Goal: Task Accomplishment & Management: Complete application form

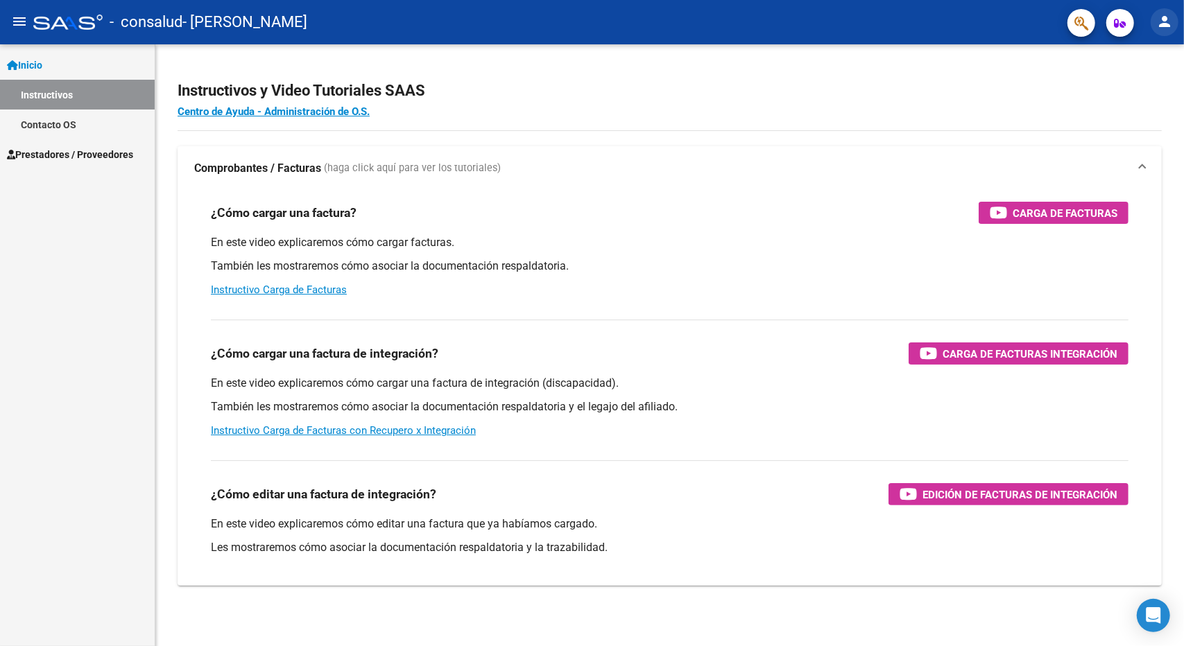
click at [1164, 29] on mat-icon "person" at bounding box center [1164, 21] width 17 height 17
click at [1141, 62] on button "person Mi Perfil" at bounding box center [1136, 58] width 85 height 33
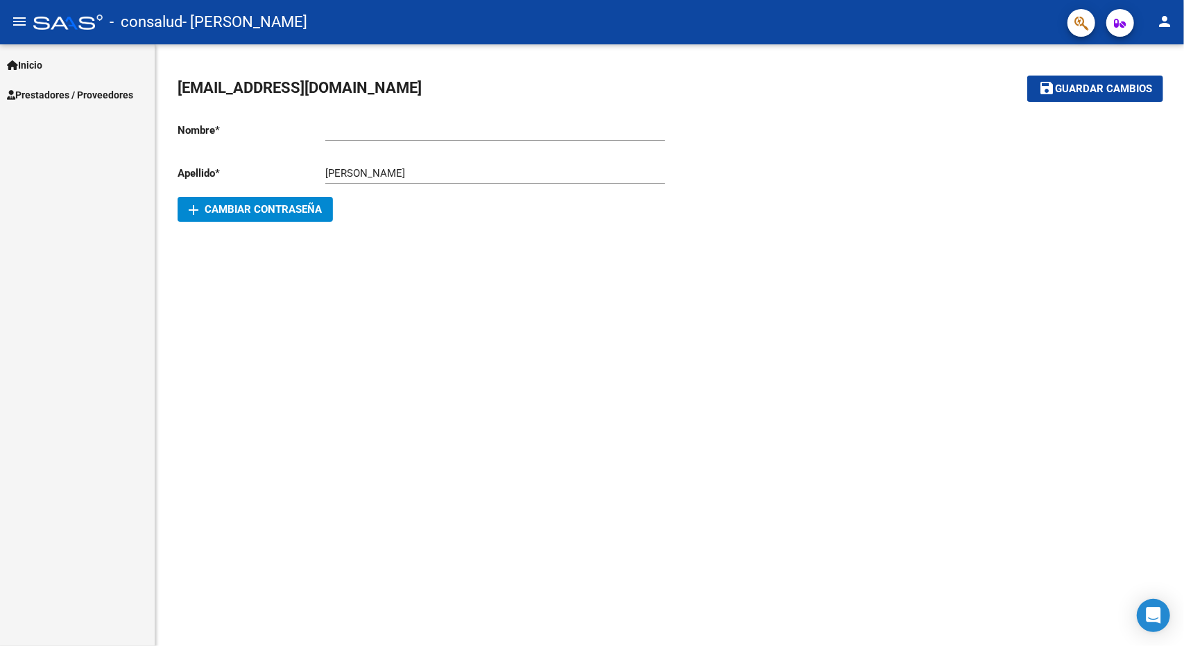
click at [22, 92] on span "Prestadores / Proveedores" at bounding box center [70, 94] width 126 height 15
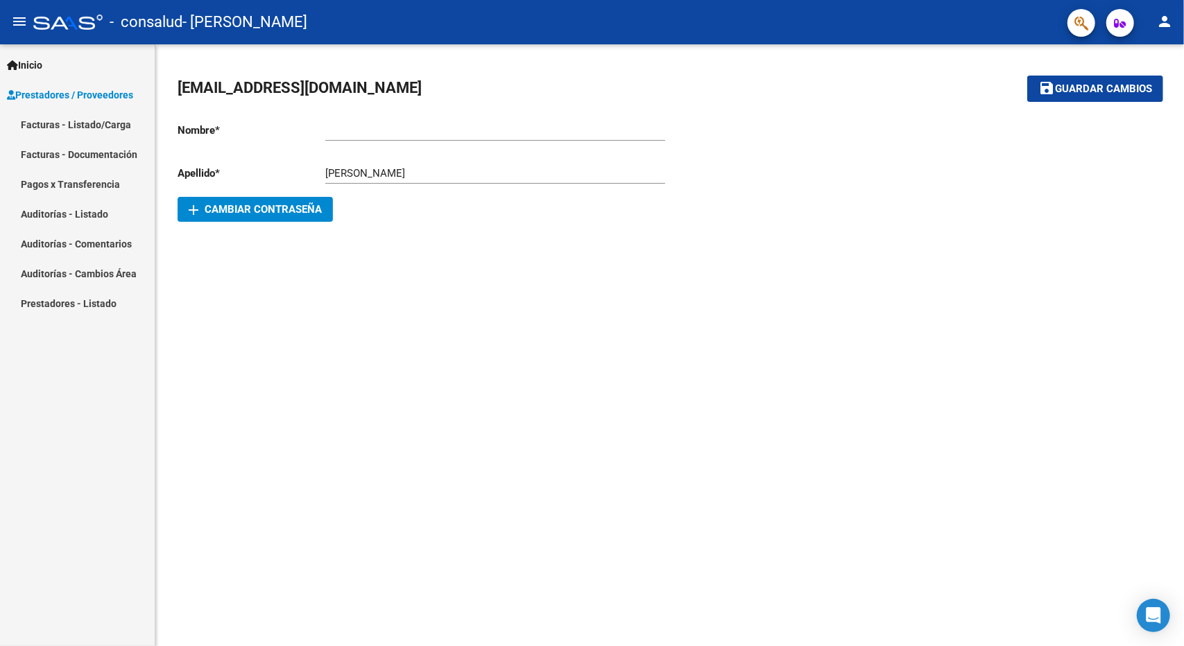
click at [52, 153] on link "Facturas - Documentación" at bounding box center [77, 154] width 155 height 30
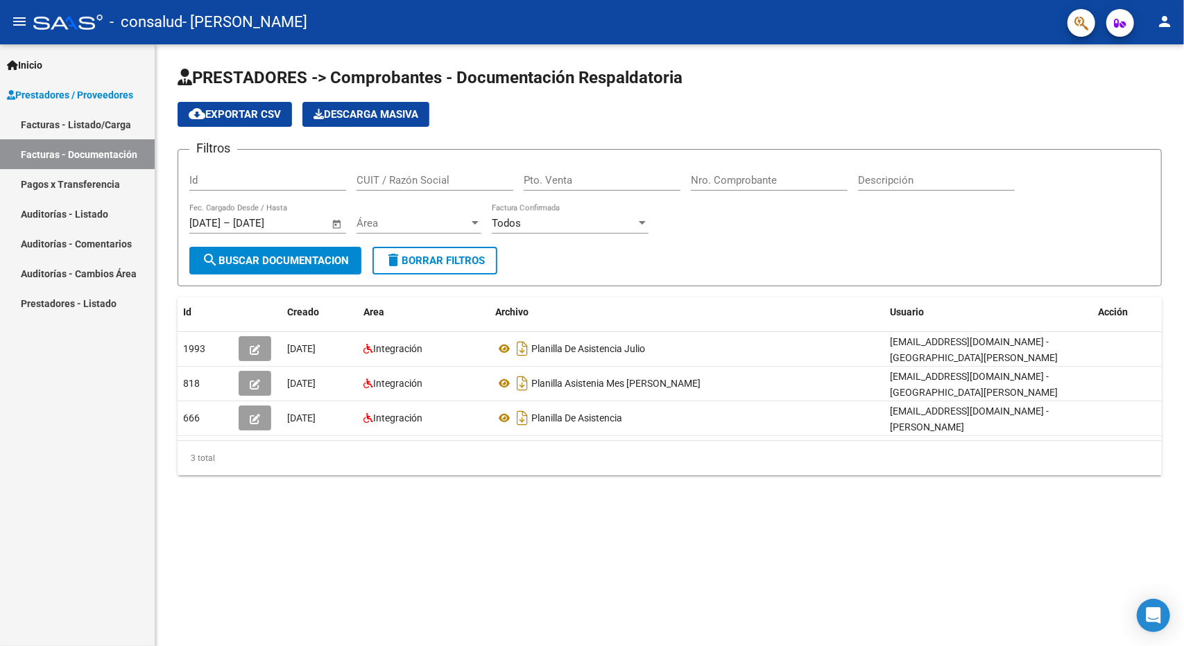
click at [92, 123] on link "Facturas - Listado/Carga" at bounding box center [77, 125] width 155 height 30
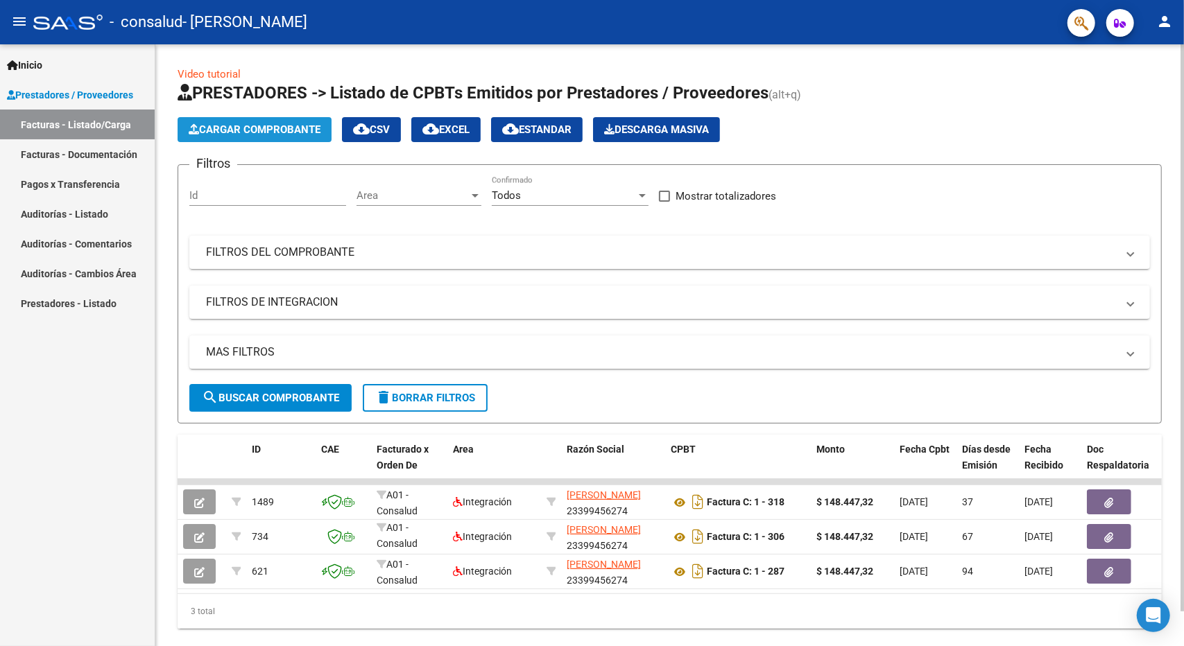
click at [283, 130] on span "Cargar Comprobante" at bounding box center [255, 129] width 132 height 12
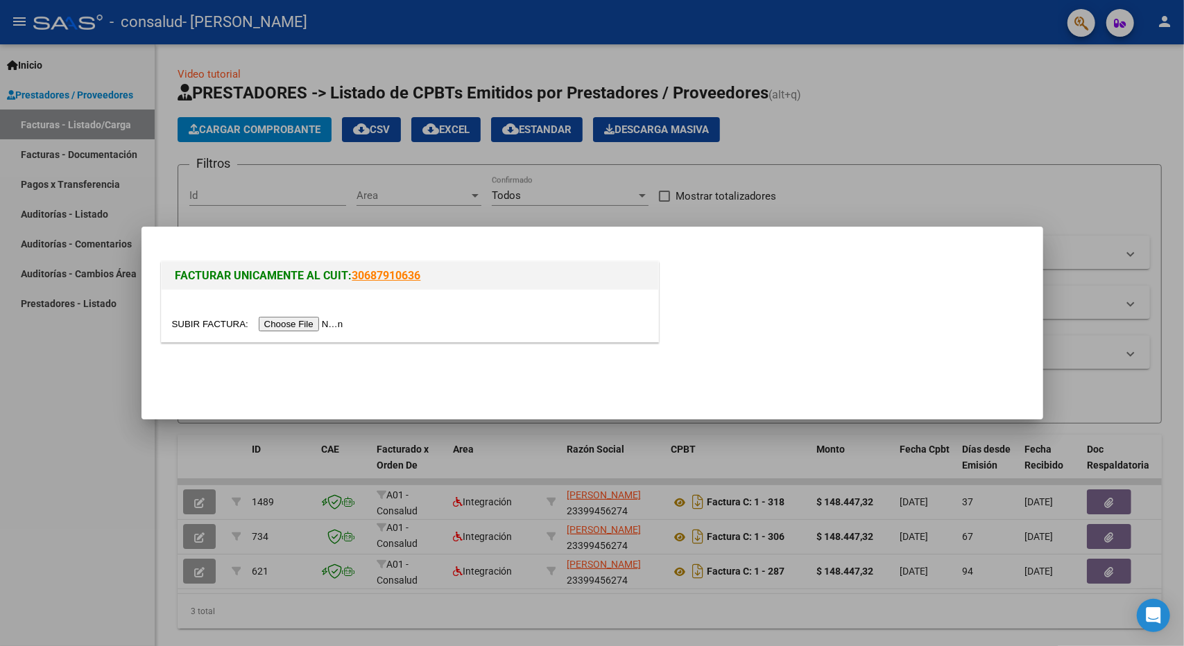
click at [304, 322] on input "file" at bounding box center [259, 324] width 175 height 15
click at [286, 326] on input "file" at bounding box center [259, 324] width 175 height 15
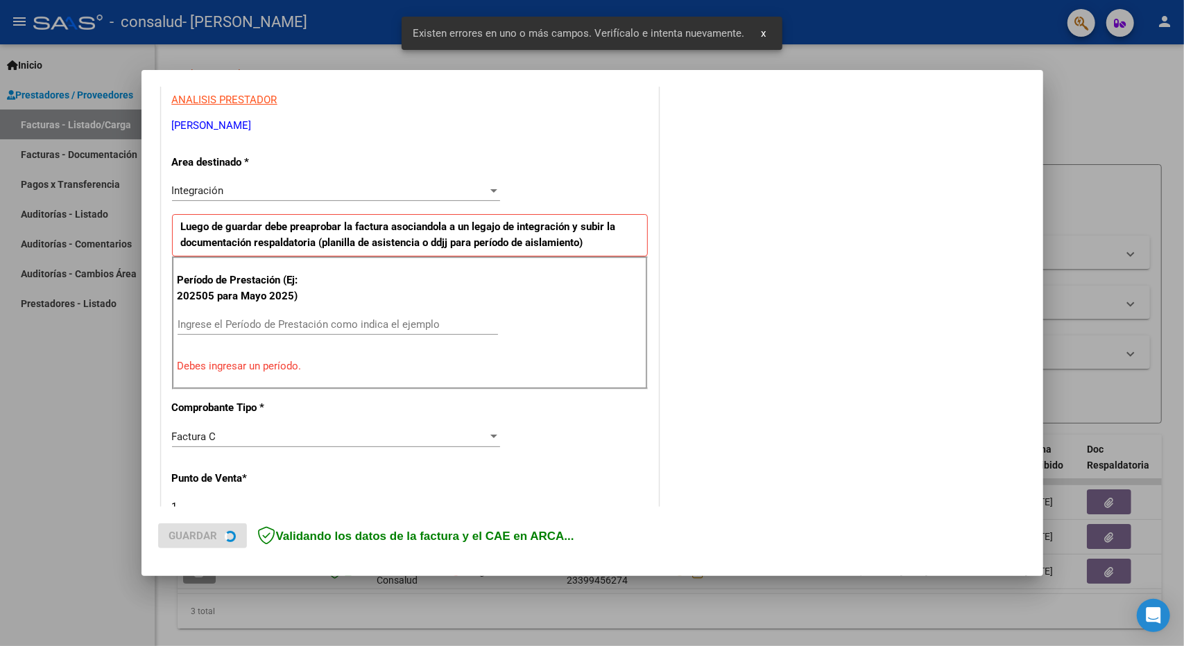
scroll to position [270, 0]
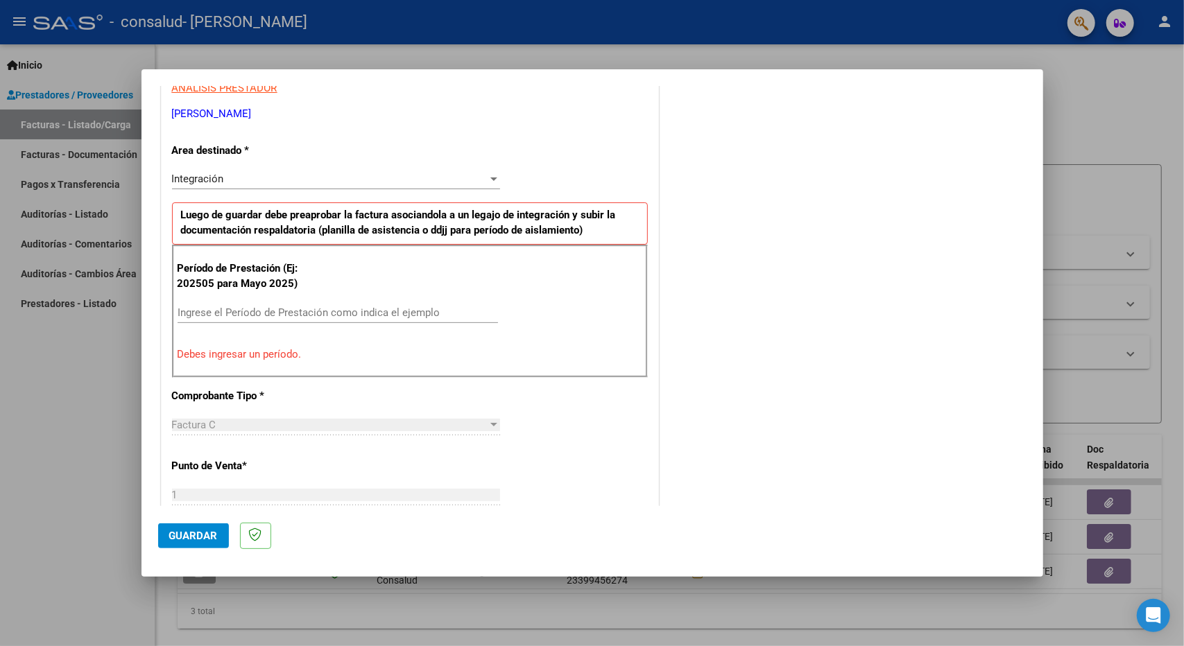
click at [257, 307] on input "Ingrese el Período de Prestación como indica el ejemplo" at bounding box center [338, 313] width 320 height 12
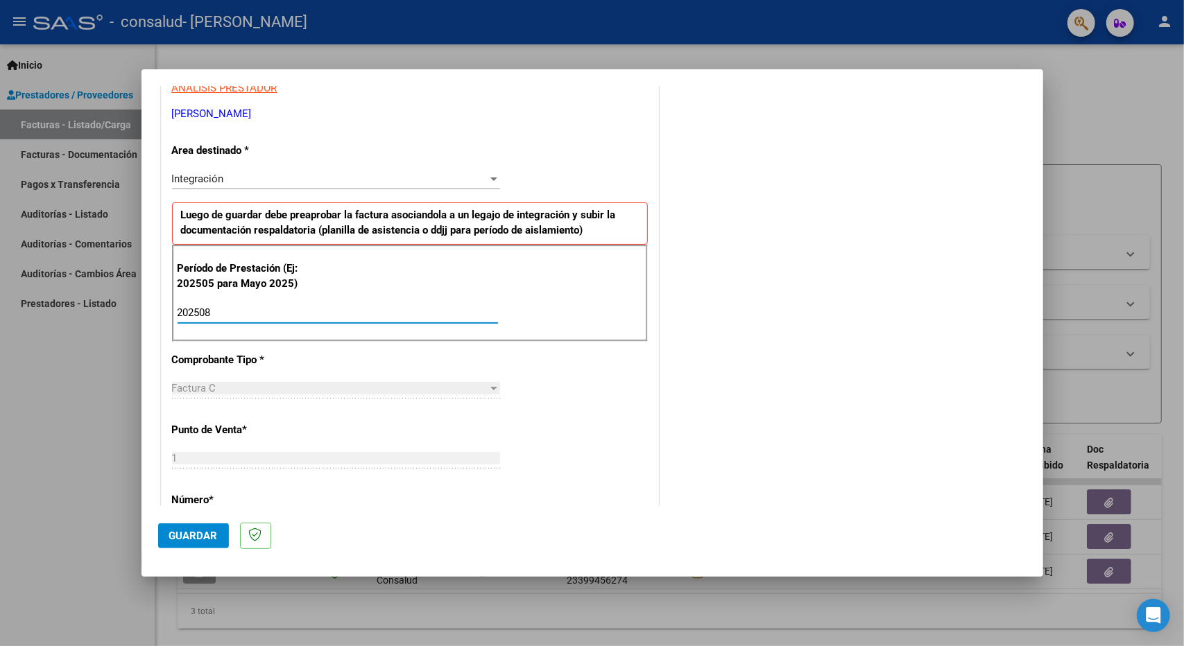
type input "202508"
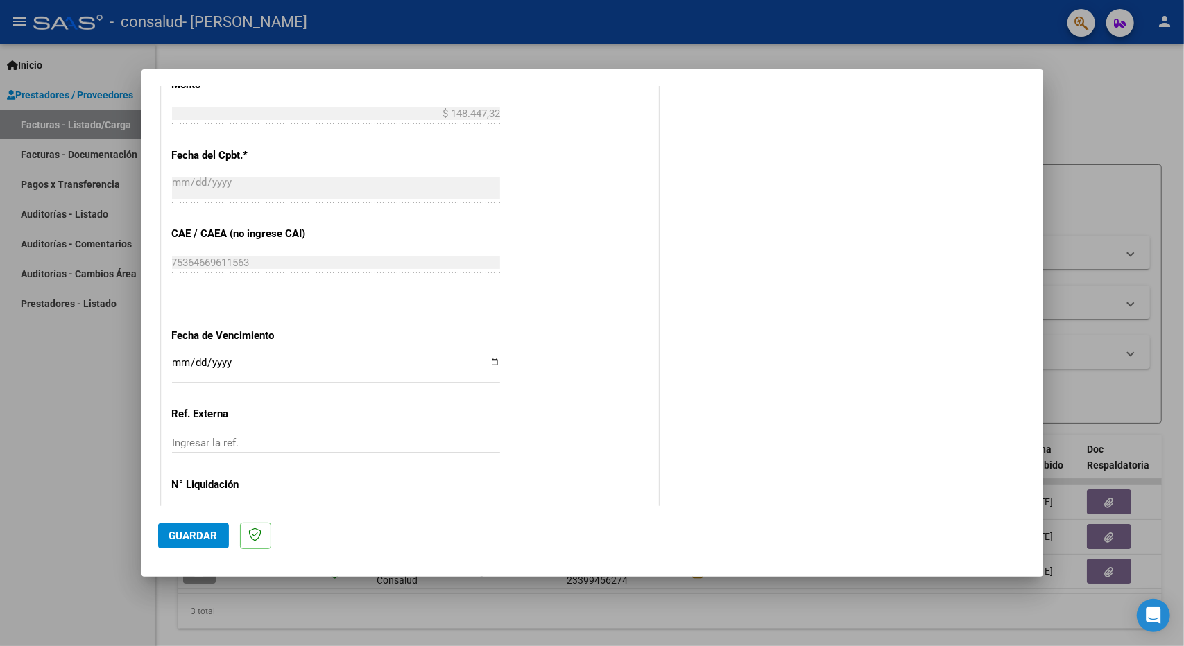
scroll to position [797, 0]
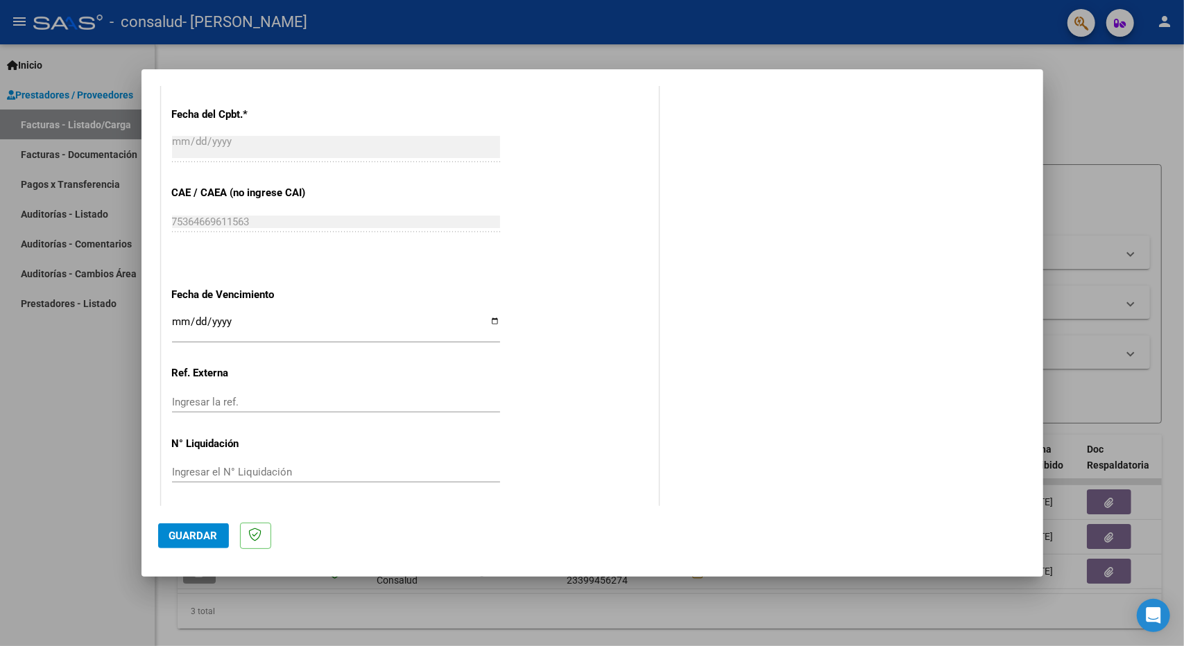
click at [264, 316] on input "Ingresar la fecha" at bounding box center [336, 327] width 328 height 22
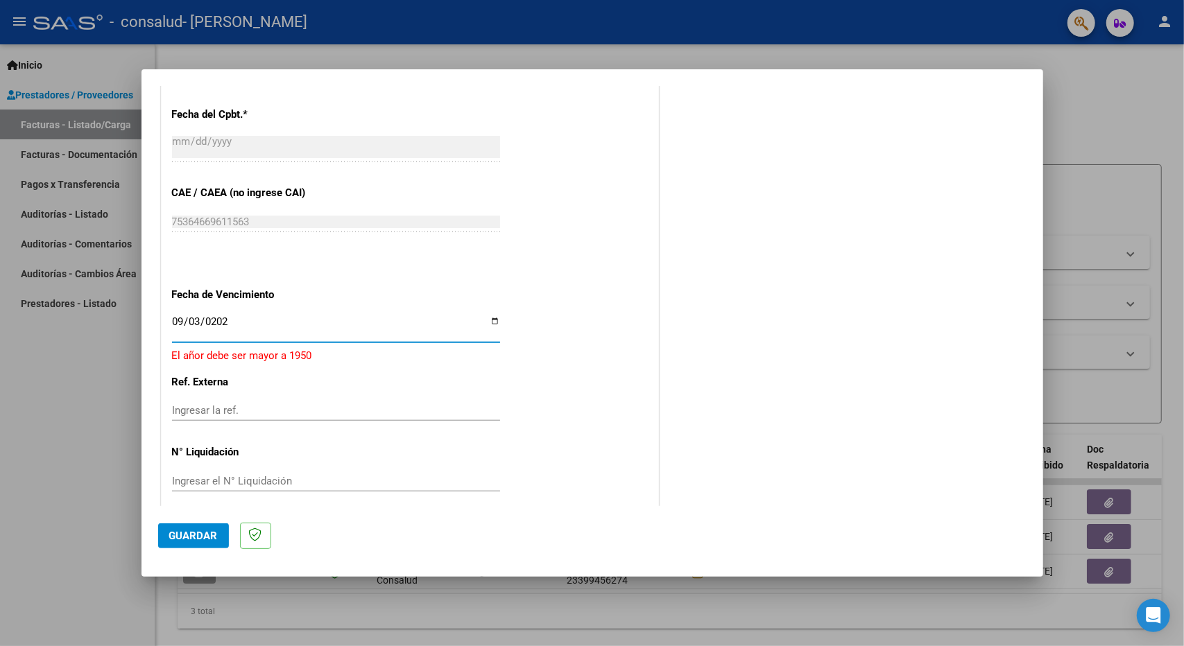
type input "[DATE]"
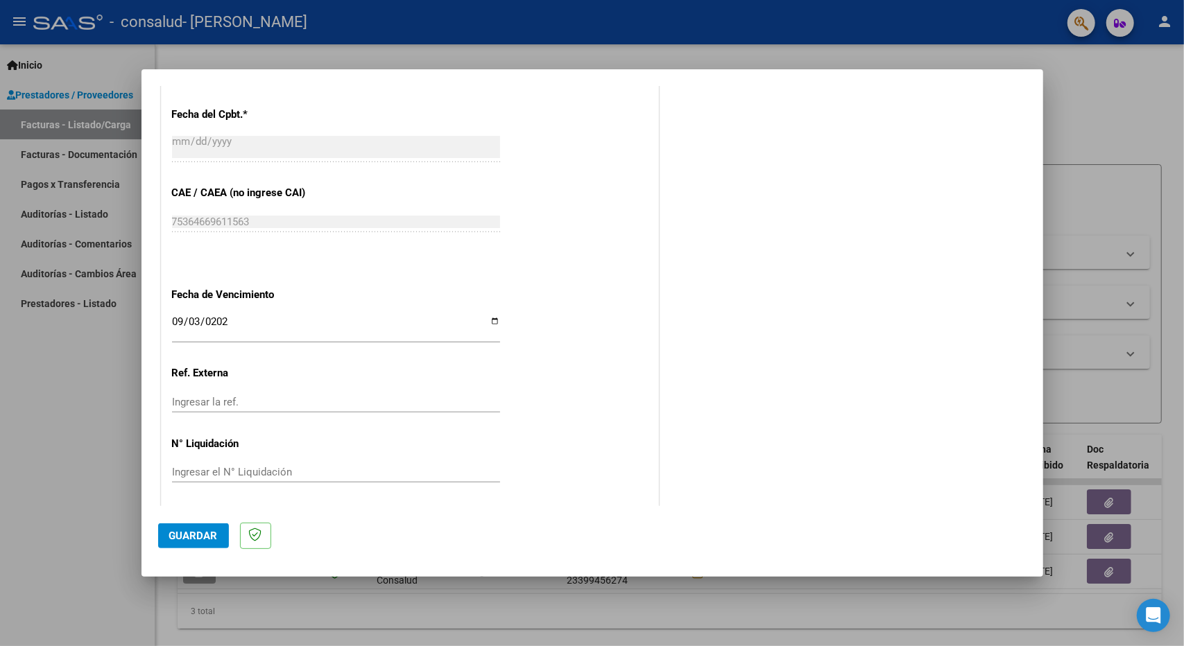
click at [291, 392] on div "Ingresar la ref." at bounding box center [336, 402] width 328 height 21
click at [187, 544] on button "Guardar" at bounding box center [193, 536] width 71 height 25
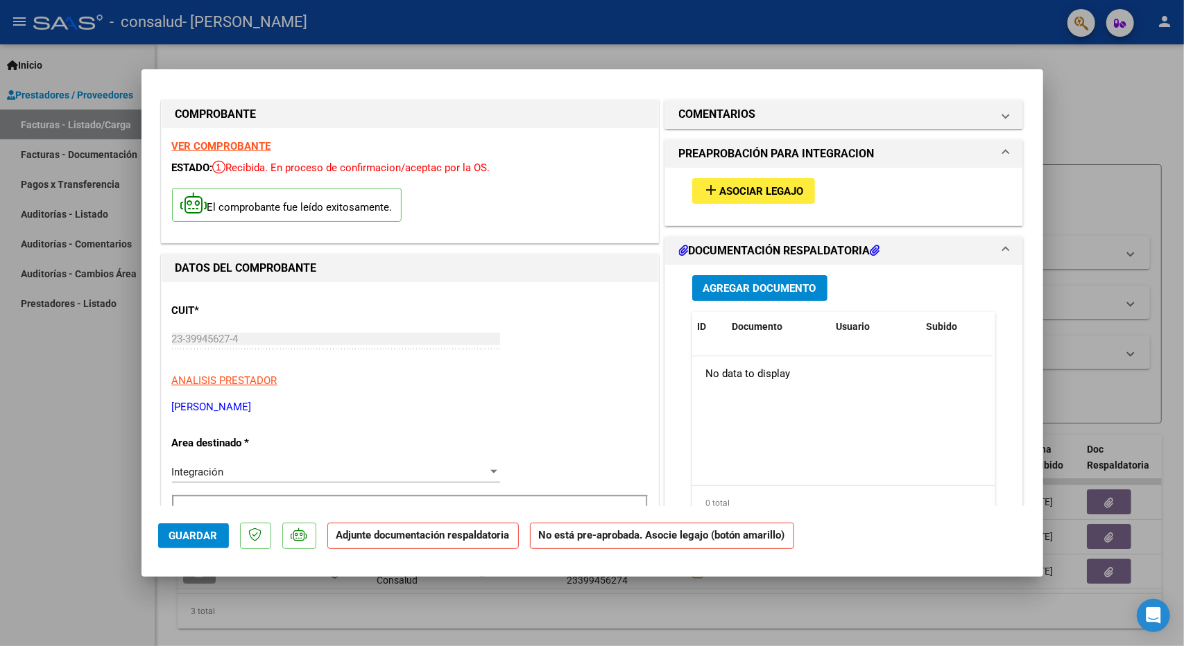
scroll to position [0, 0]
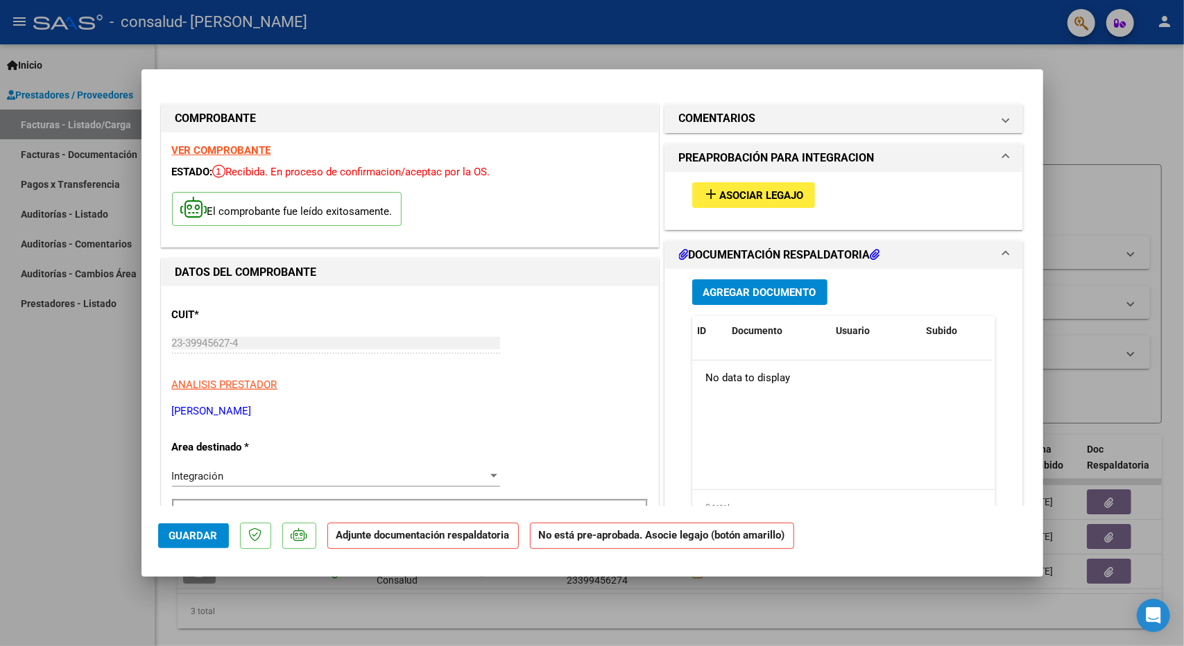
click at [737, 295] on span "Agregar Documento" at bounding box center [759, 292] width 113 height 12
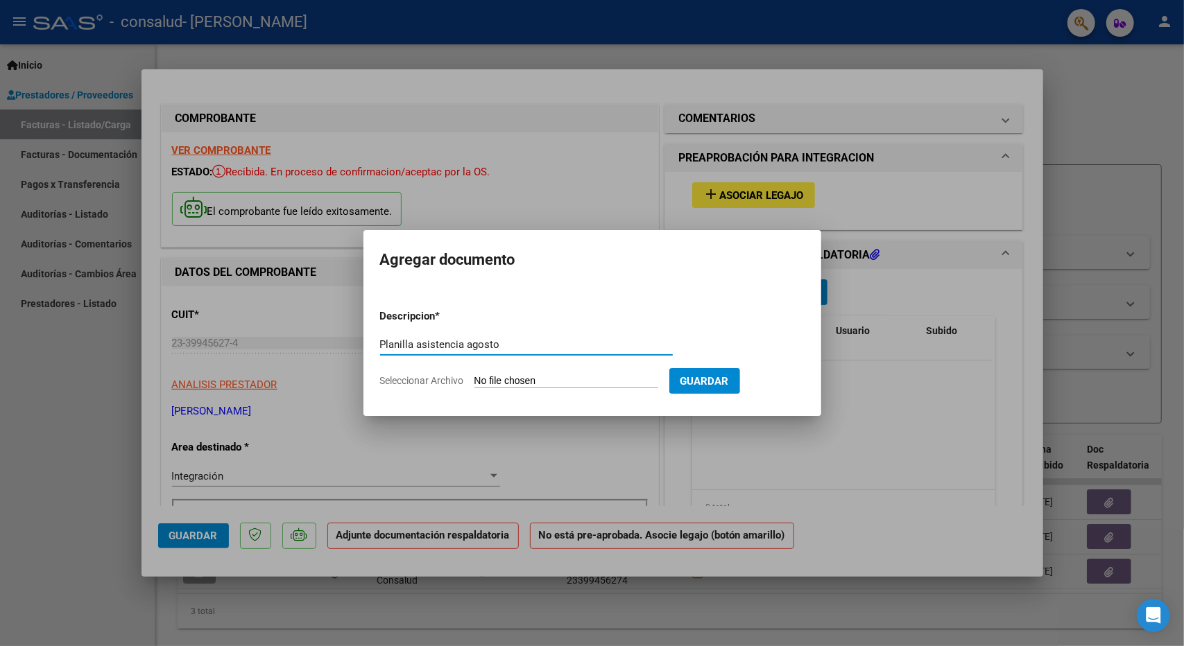
type input "Planilla asistencia agosto"
click at [614, 374] on app-file-uploader "Seleccionar Archivo" at bounding box center [524, 380] width 289 height 12
click at [534, 382] on input "Seleccionar Archivo" at bounding box center [566, 381] width 184 height 13
type input "C:\fakepath\planilla [PERSON_NAME] .pdf"
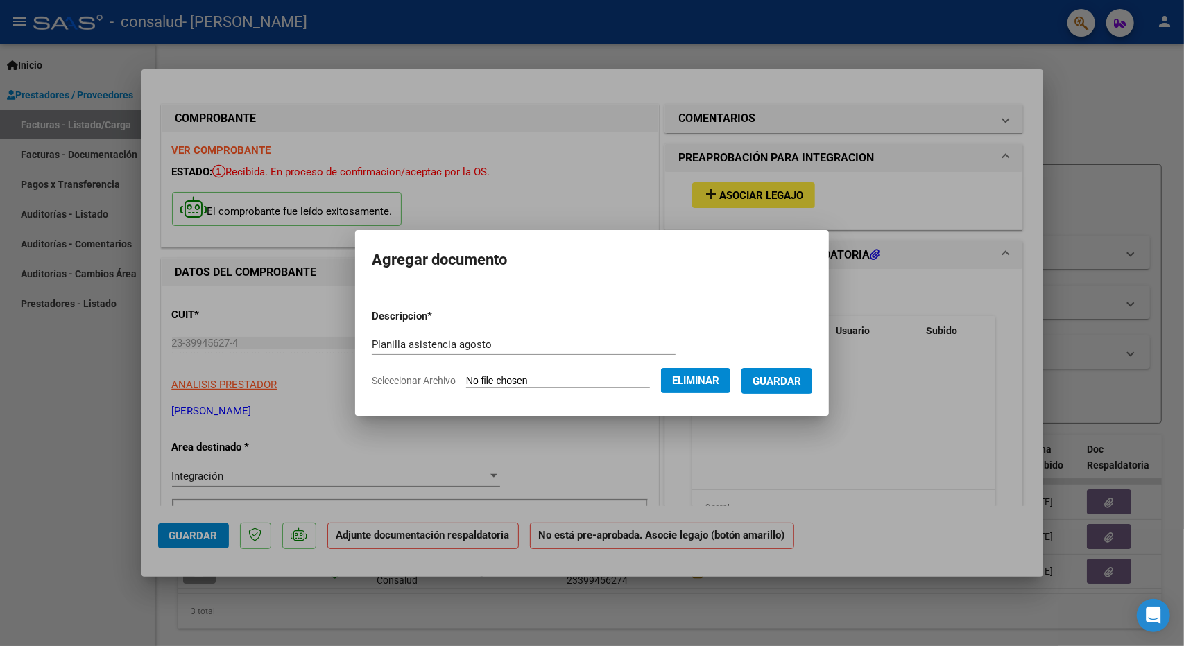
click at [801, 386] on span "Guardar" at bounding box center [776, 381] width 49 height 12
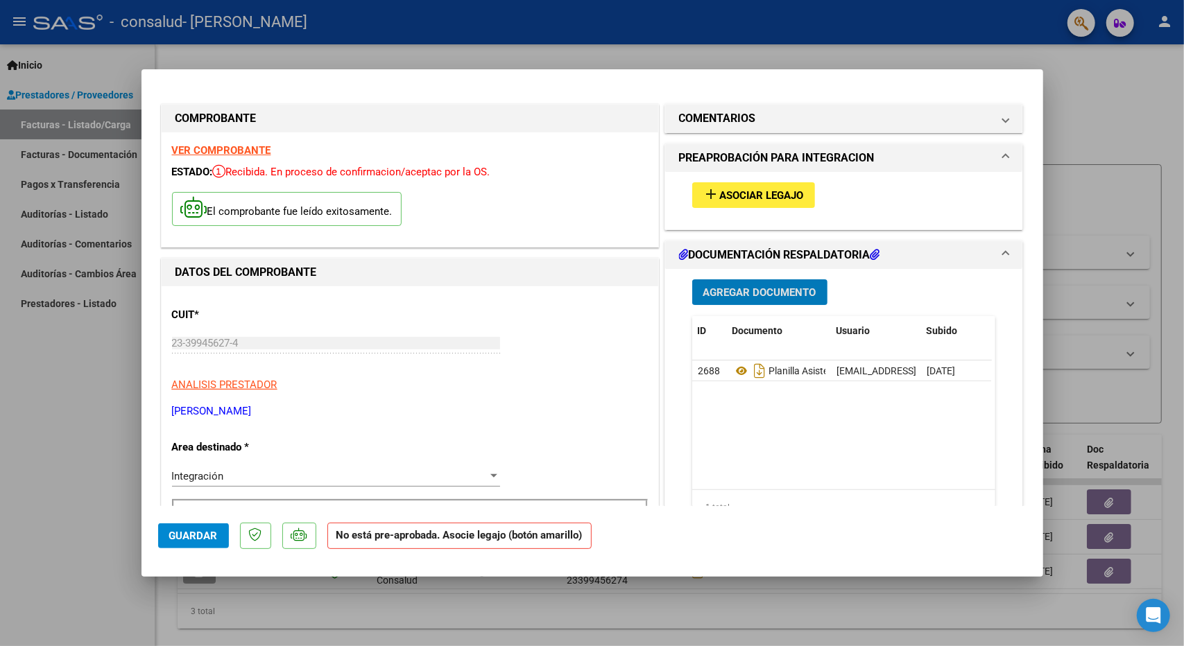
click at [761, 196] on span "Asociar Legajo" at bounding box center [762, 195] width 84 height 12
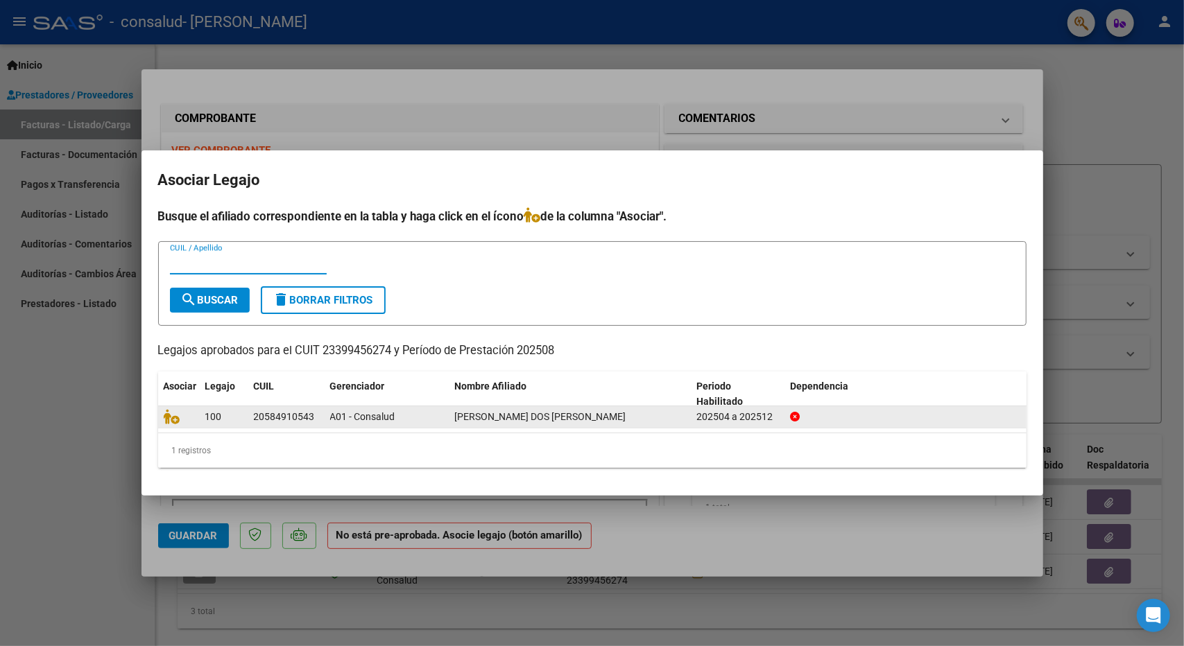
click at [260, 422] on div "20584910543" at bounding box center [284, 417] width 61 height 16
click at [297, 417] on div "20584910543" at bounding box center [284, 417] width 61 height 16
click at [357, 410] on div "A01 - Consalud" at bounding box center [387, 417] width 114 height 16
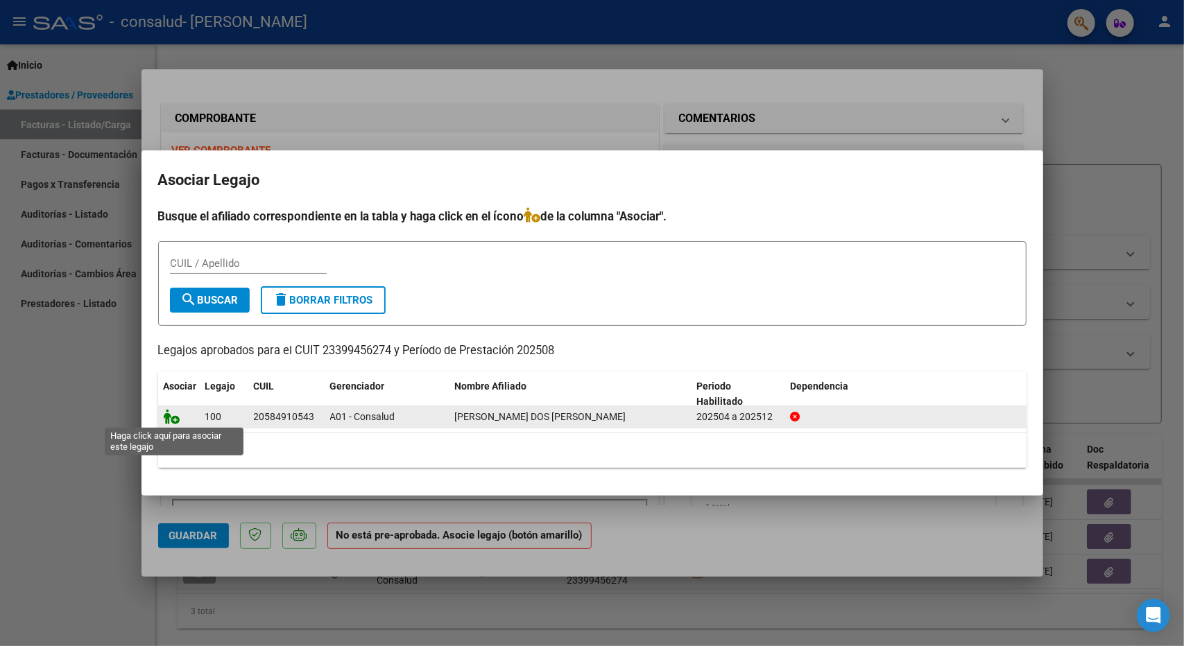
click at [173, 419] on icon at bounding box center [172, 416] width 17 height 15
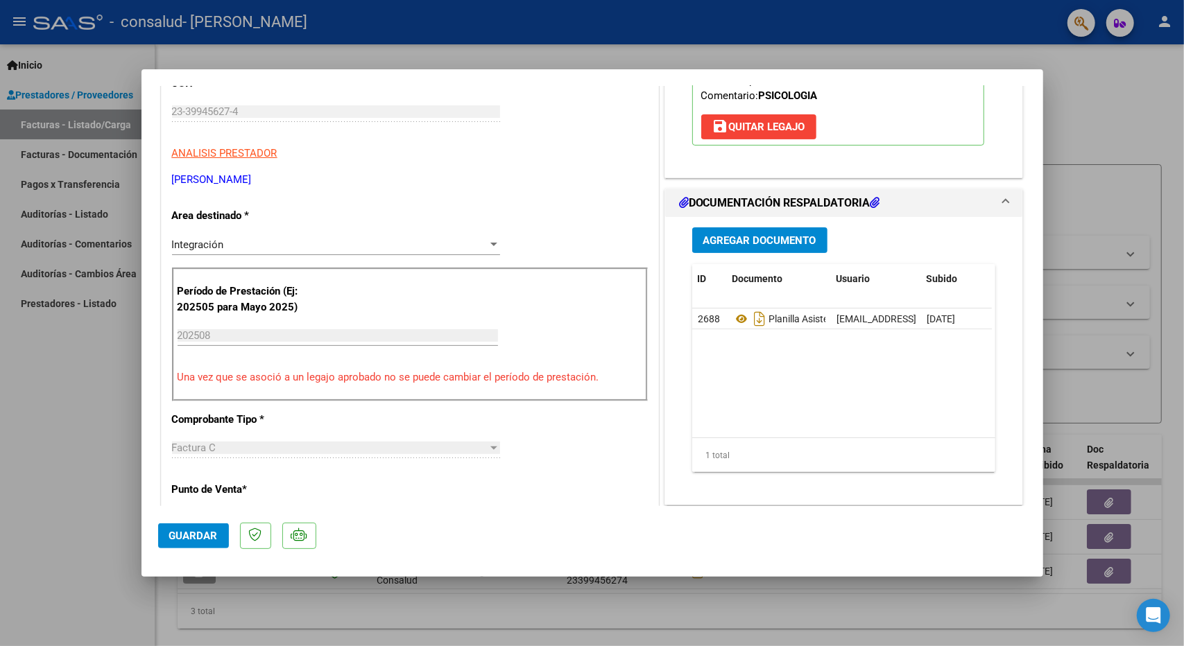
scroll to position [208, 0]
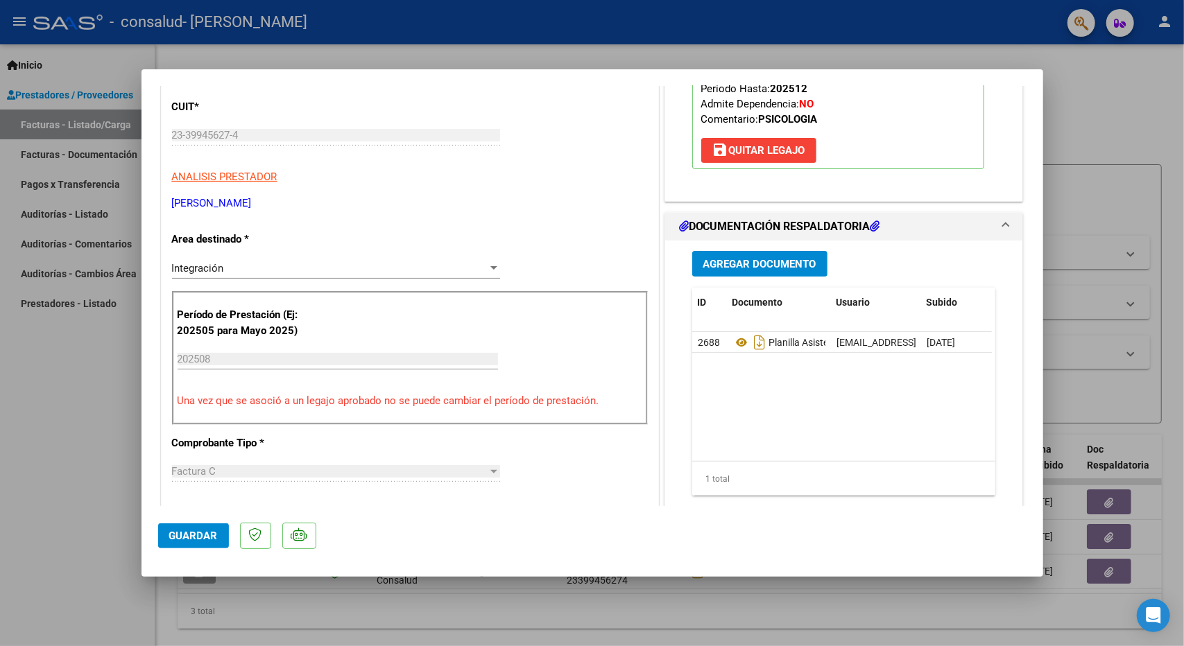
click at [183, 533] on span "Guardar" at bounding box center [193, 536] width 49 height 12
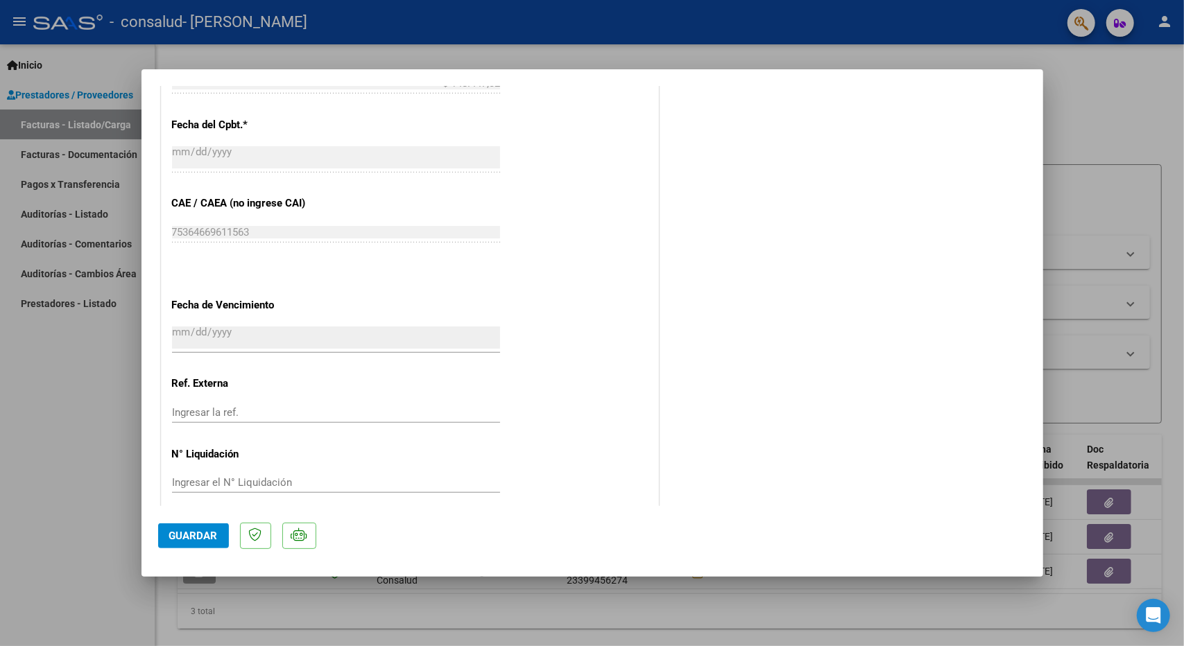
scroll to position [818, 0]
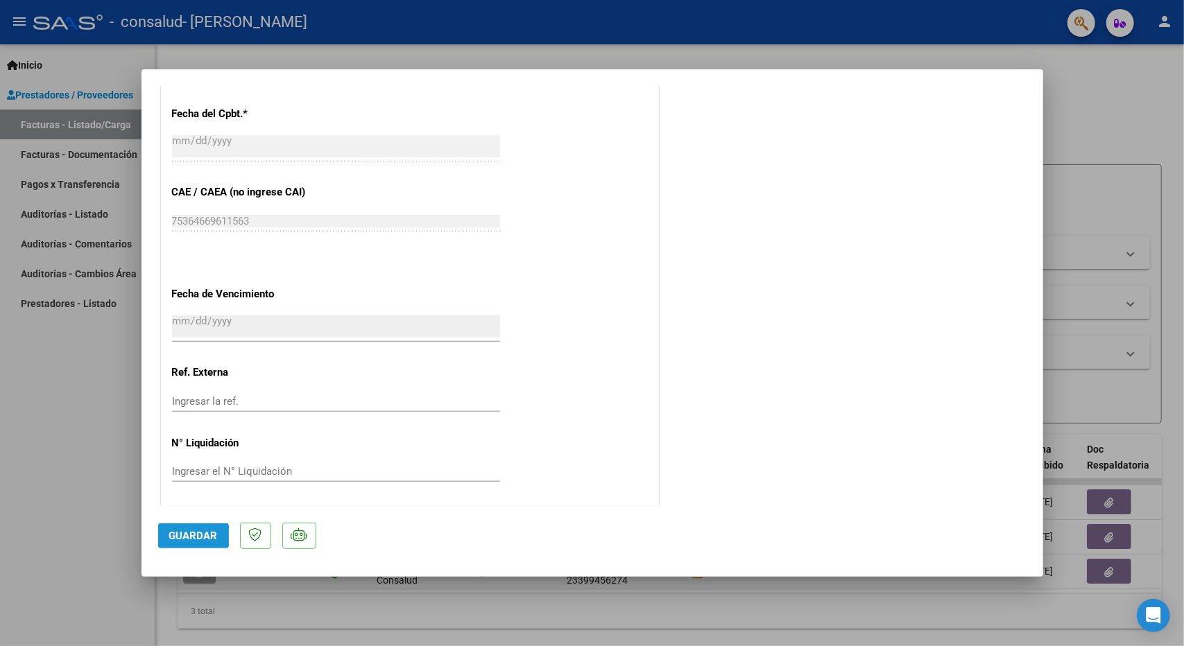
click at [194, 536] on span "Guardar" at bounding box center [193, 536] width 49 height 12
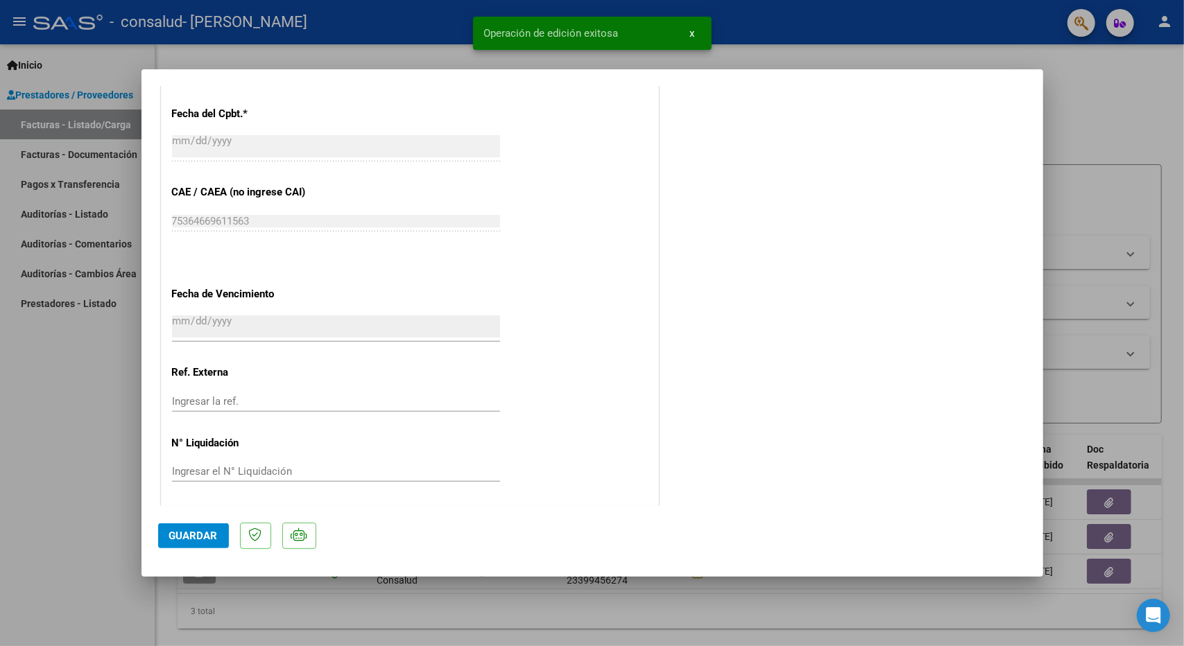
click at [1119, 125] on div at bounding box center [592, 323] width 1184 height 646
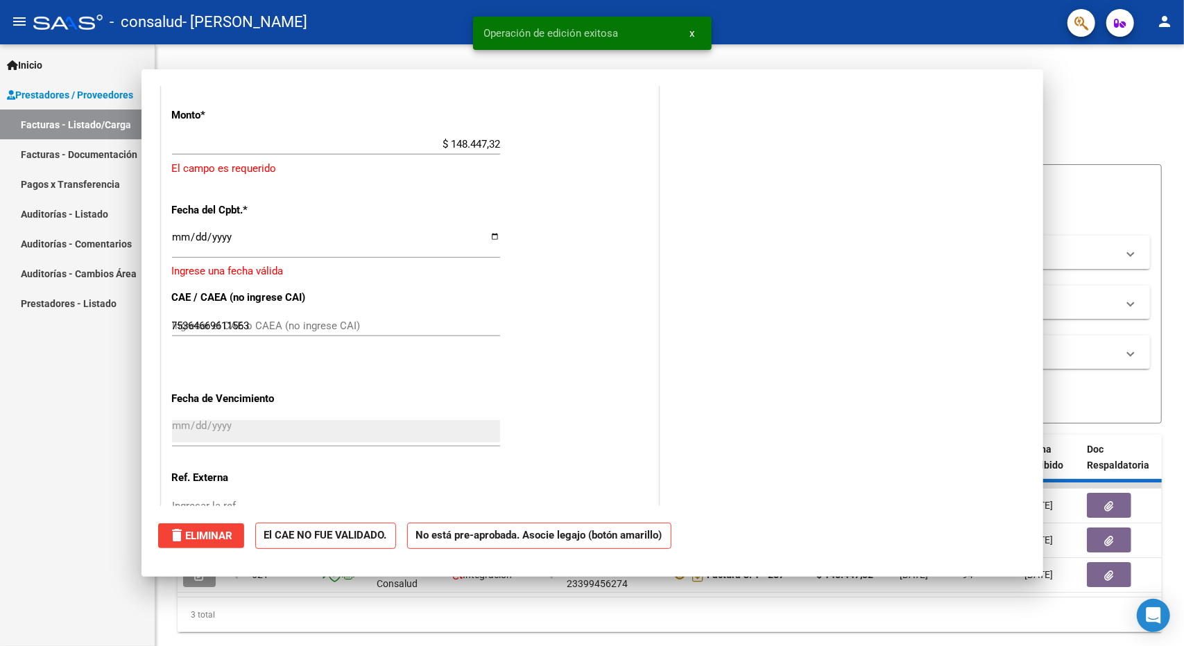
type input "$ 0,00"
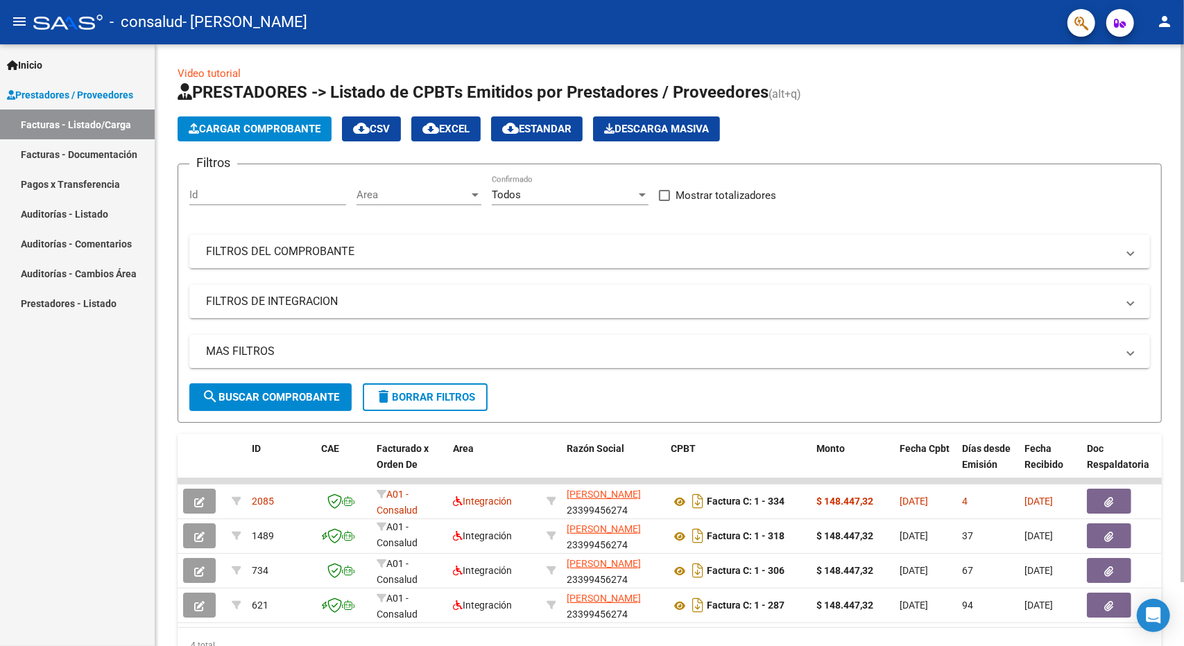
scroll to position [0, 0]
